Goal: Check status

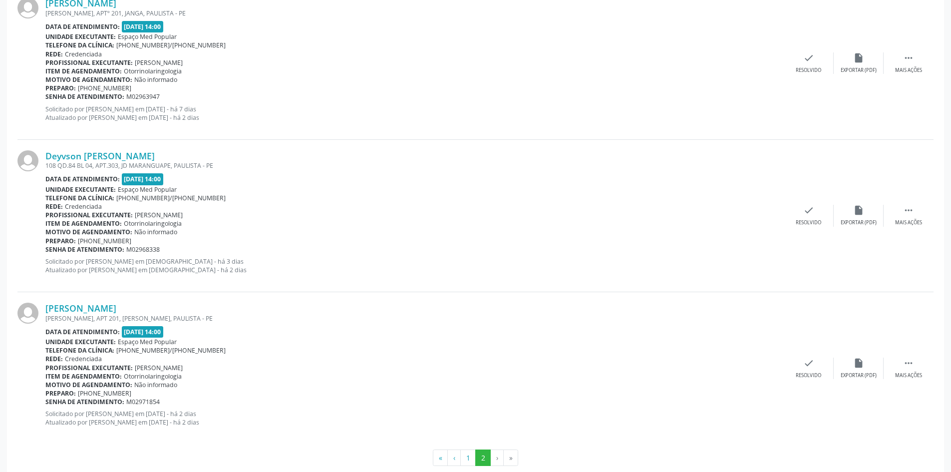
scroll to position [1551, 0]
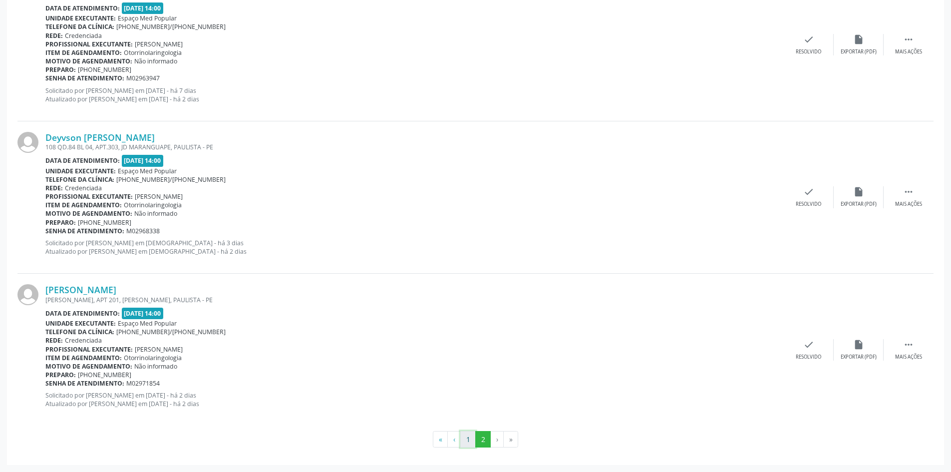
click at [472, 436] on button "1" at bounding box center [467, 439] width 15 height 17
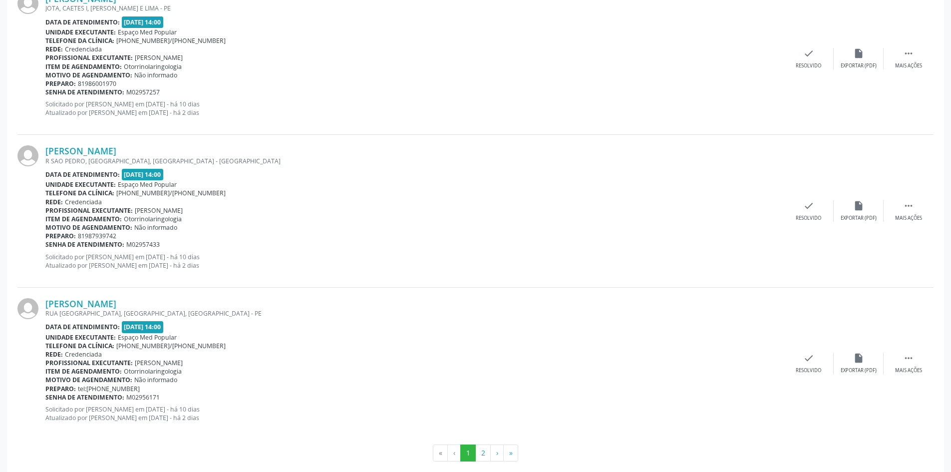
scroll to position [2161, 0]
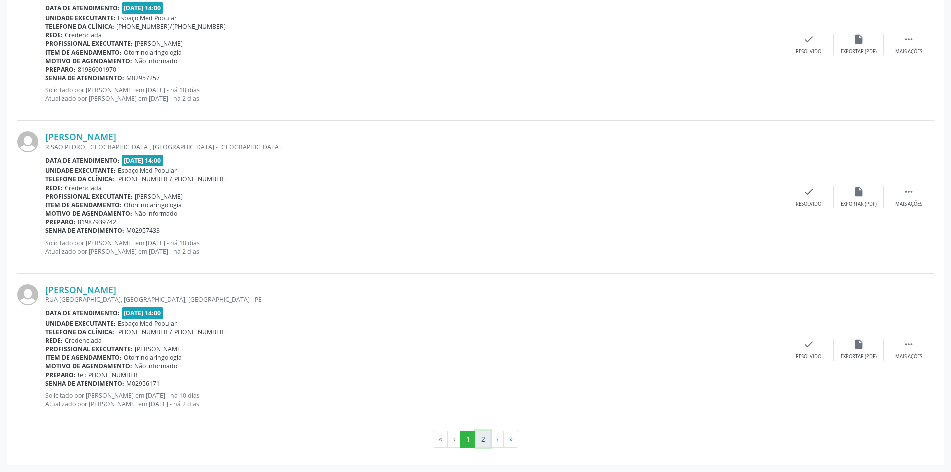
click at [481, 435] on button "2" at bounding box center [482, 438] width 15 height 17
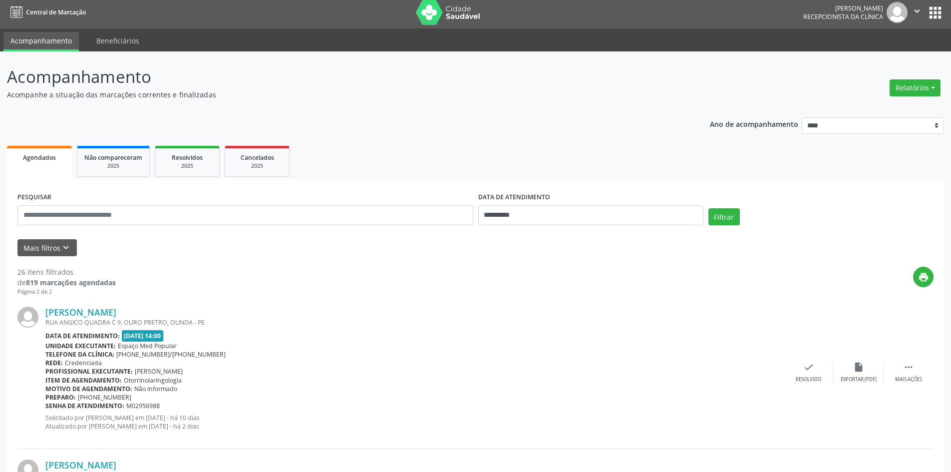
scroll to position [0, 0]
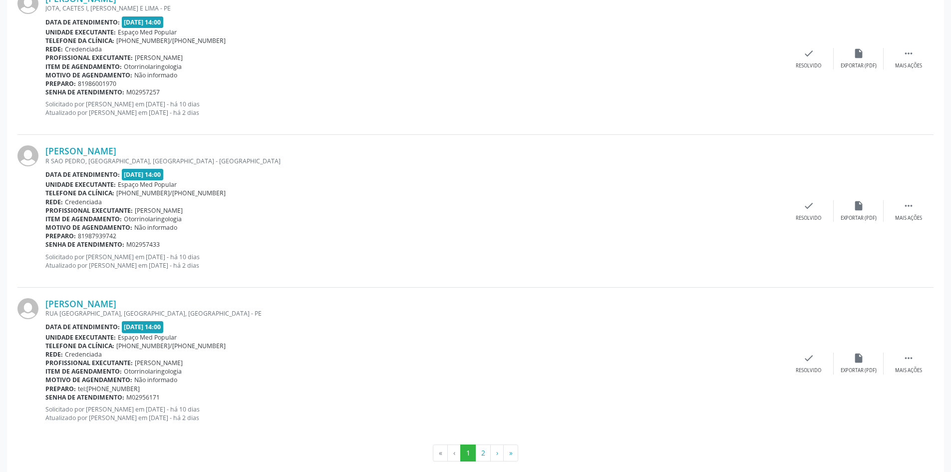
scroll to position [2161, 0]
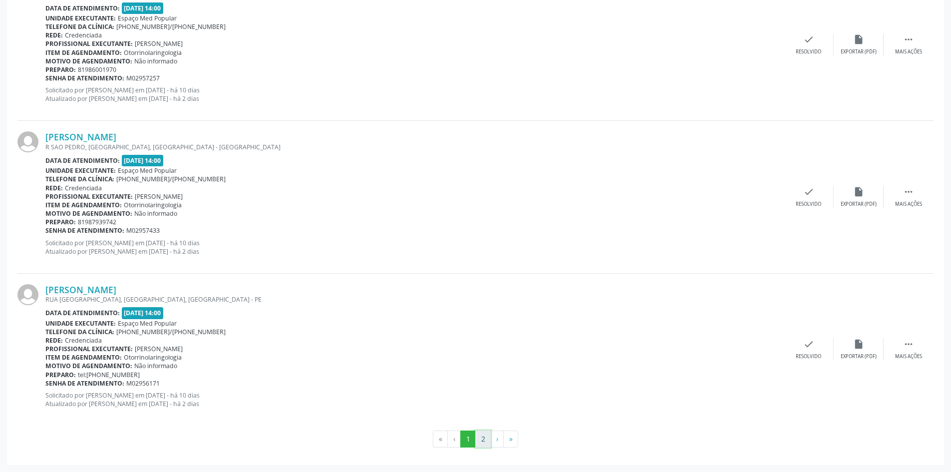
click at [479, 436] on button "2" at bounding box center [482, 438] width 15 height 17
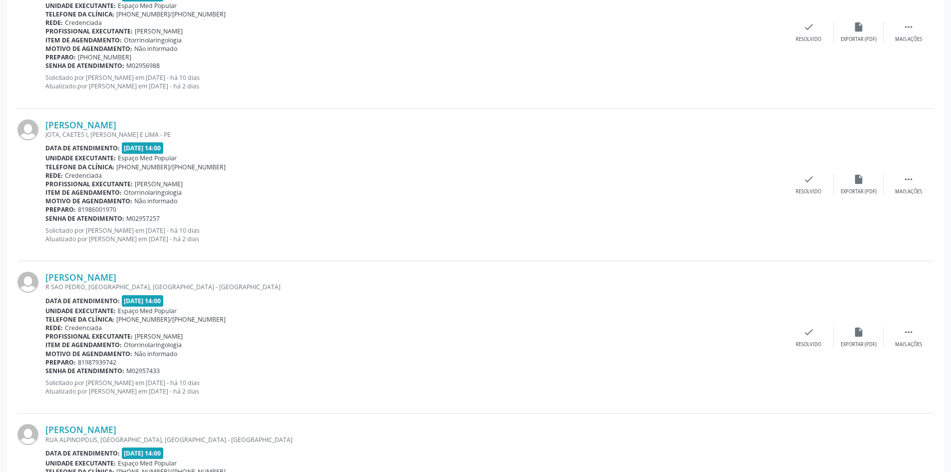
scroll to position [103, 0]
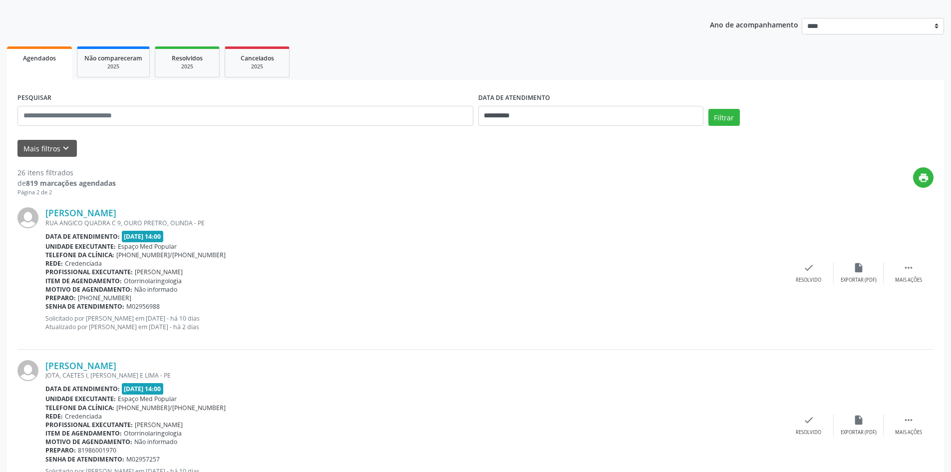
click at [231, 105] on div "PESQUISAR" at bounding box center [245, 111] width 461 height 42
click at [231, 110] on input "text" at bounding box center [245, 116] width 456 height 20
type input "*"
type input "*********"
click at [709, 109] on button "Filtrar" at bounding box center [724, 117] width 31 height 17
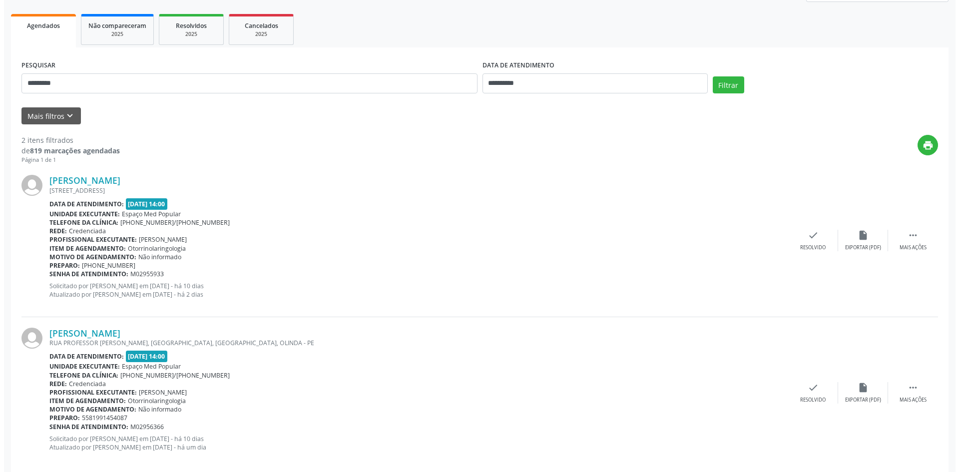
scroll to position [150, 0]
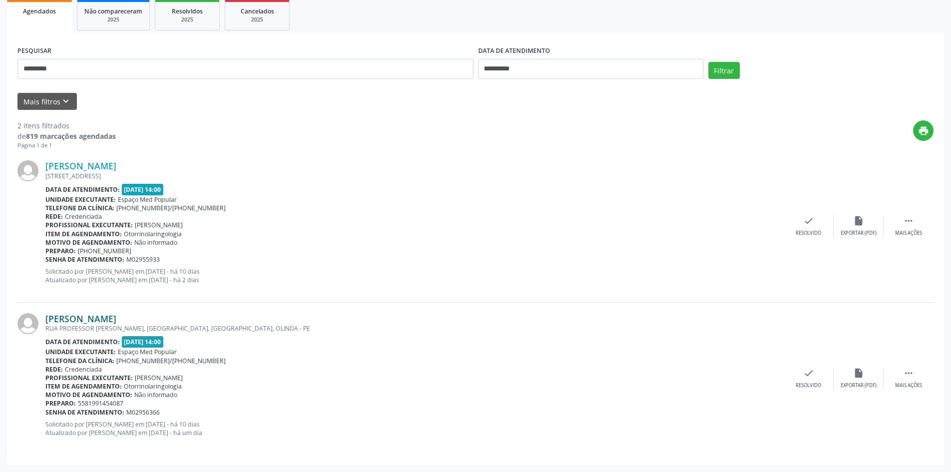
click at [116, 316] on link "[PERSON_NAME]" at bounding box center [80, 318] width 71 height 11
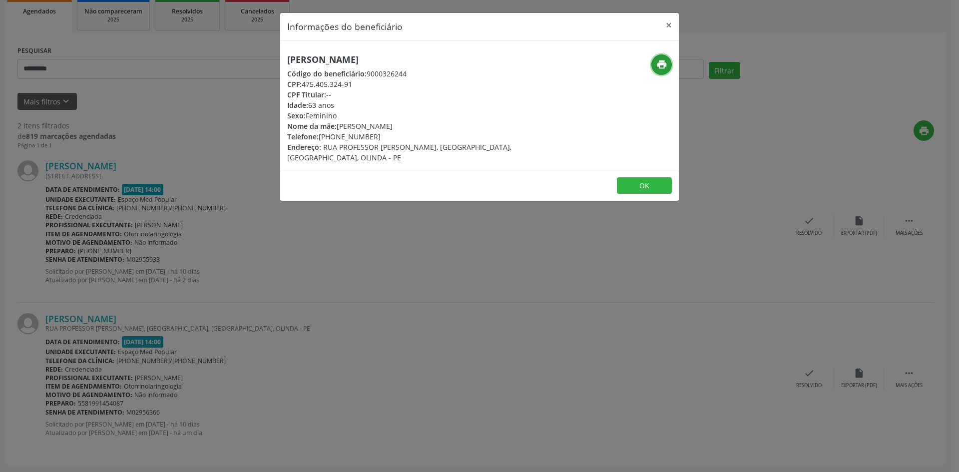
click at [667, 64] on button "print" at bounding box center [661, 64] width 20 height 20
